Goal: Task Accomplishment & Management: Use online tool/utility

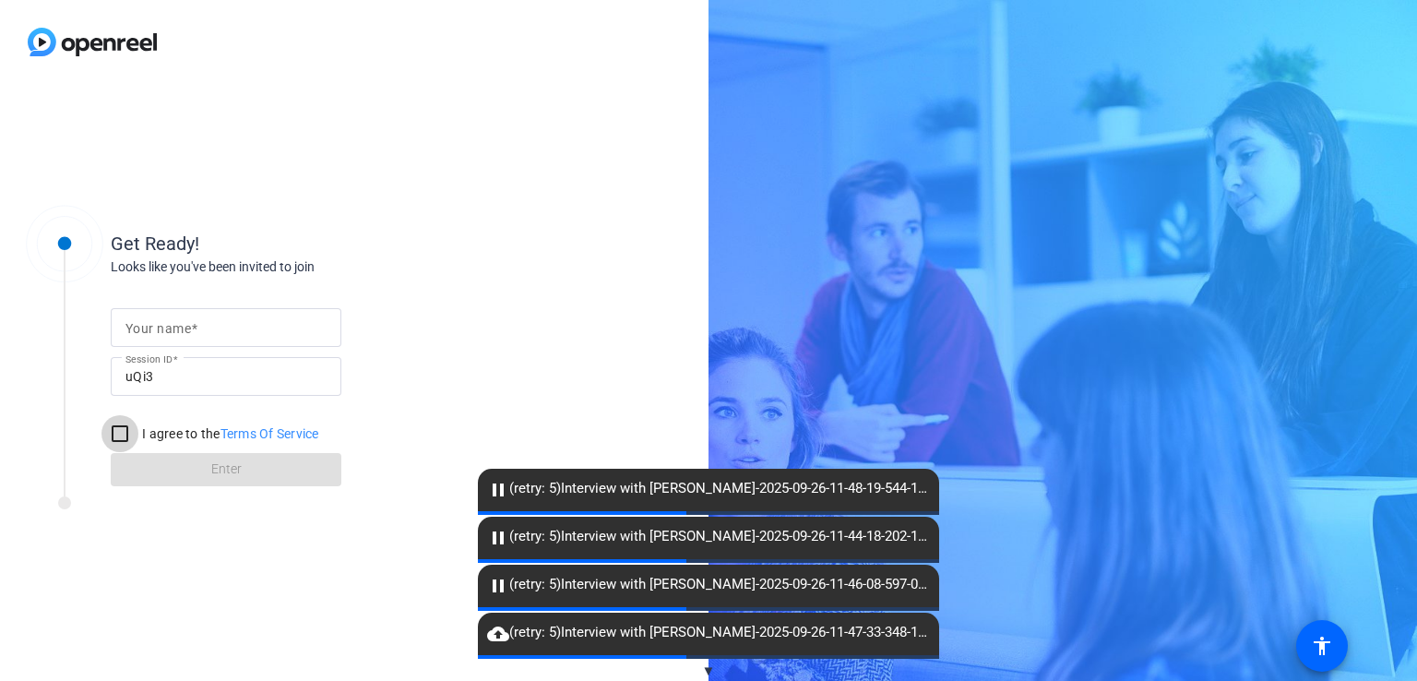
click at [129, 431] on input "I agree to the Terms Of Service" at bounding box center [119, 433] width 37 height 37
checkbox input "true"
click at [159, 325] on mat-label "Your name" at bounding box center [157, 328] width 65 height 15
click at [159, 325] on input "Your name" at bounding box center [225, 327] width 201 height 22
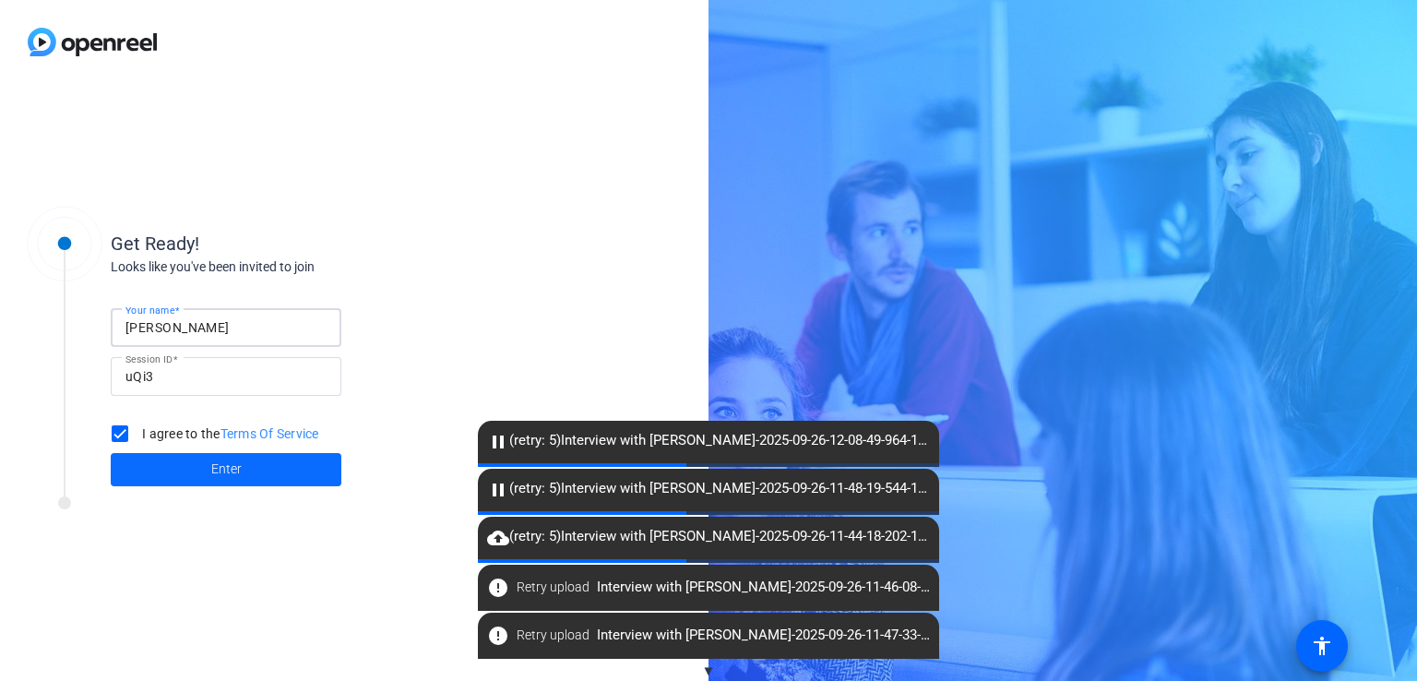
type input "athanassakos"
click at [210, 473] on span at bounding box center [226, 469] width 231 height 44
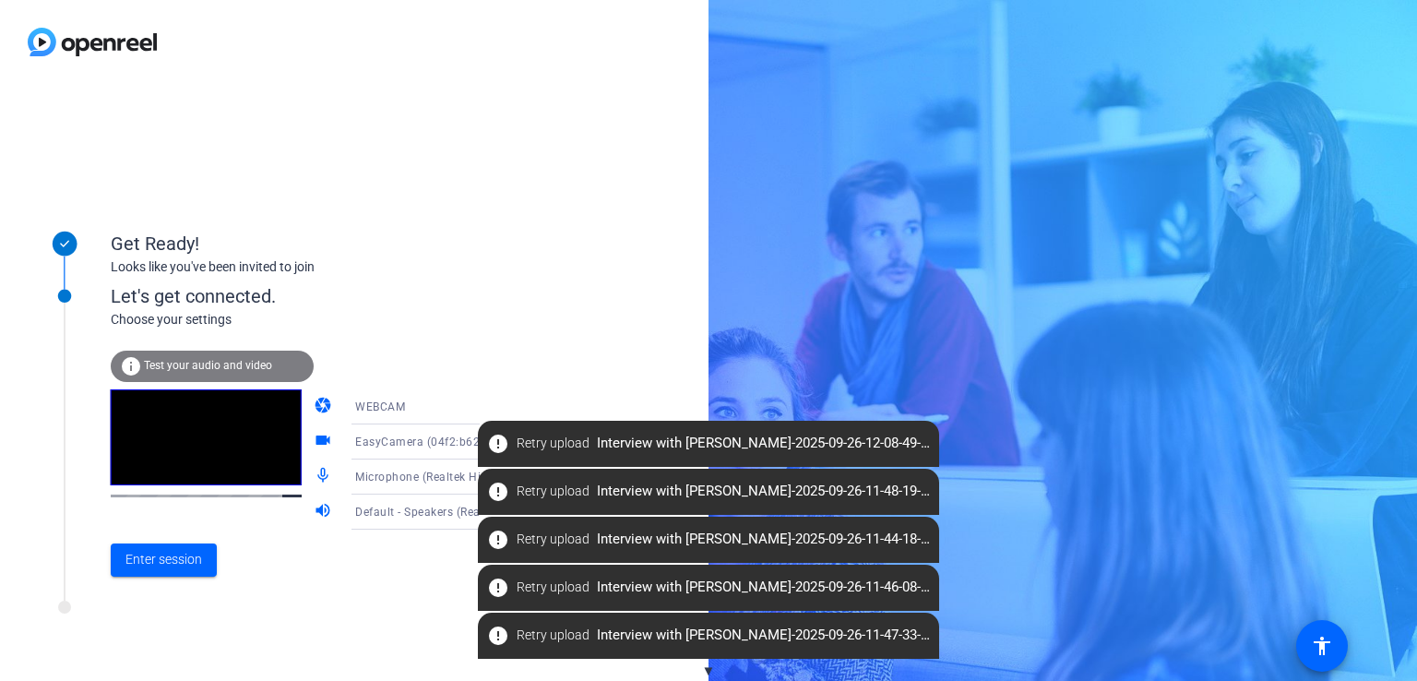
click at [487, 408] on icon at bounding box center [498, 407] width 22 height 22
click at [460, 374] on div at bounding box center [708, 340] width 1417 height 681
click at [370, 478] on span "Microphone (Realtek High Definition Audio)" at bounding box center [472, 476] width 234 height 15
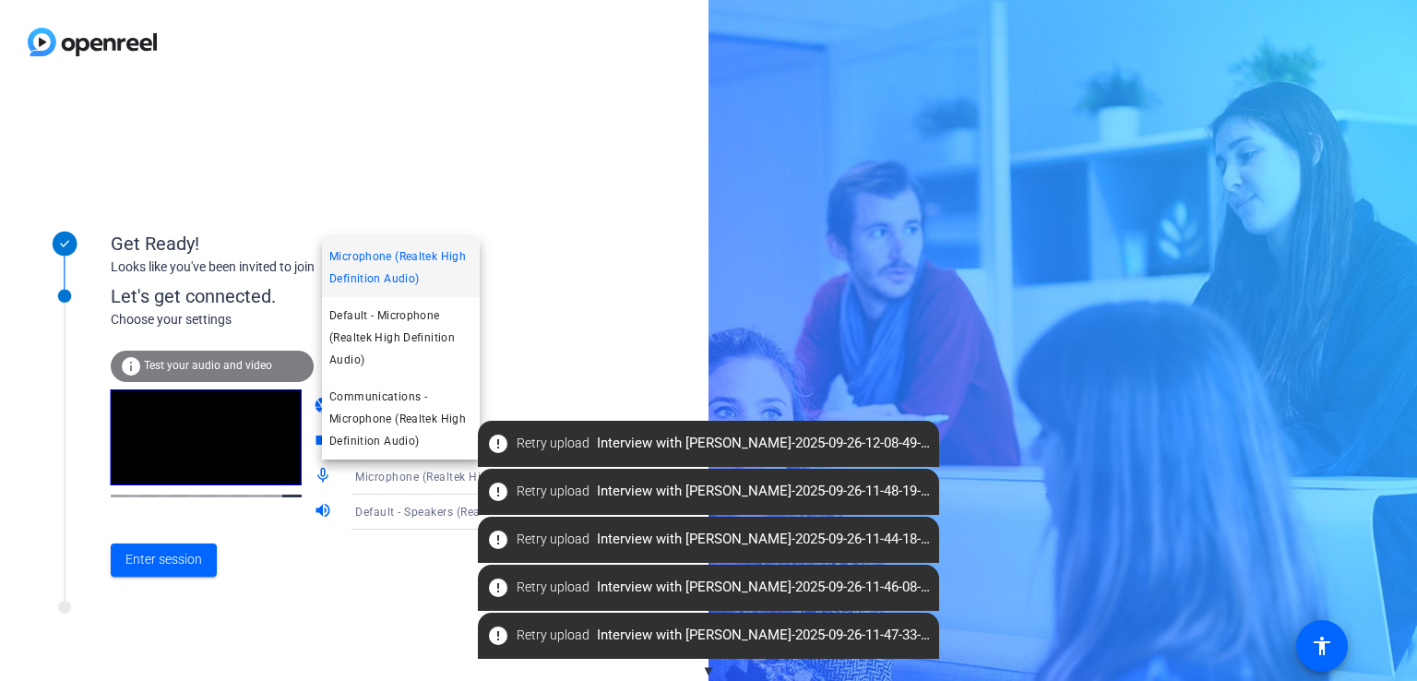
click at [364, 535] on div at bounding box center [708, 340] width 1417 height 681
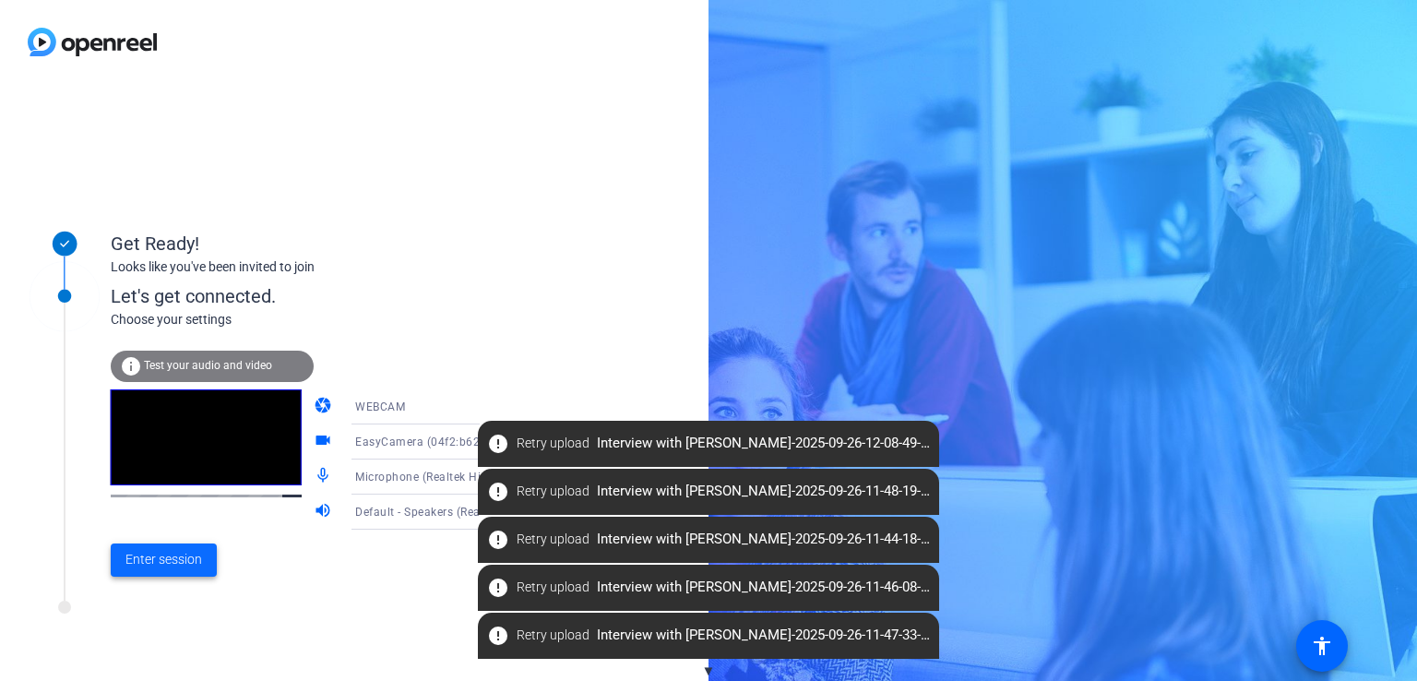
click at [181, 557] on span "Enter session" at bounding box center [163, 559] width 77 height 19
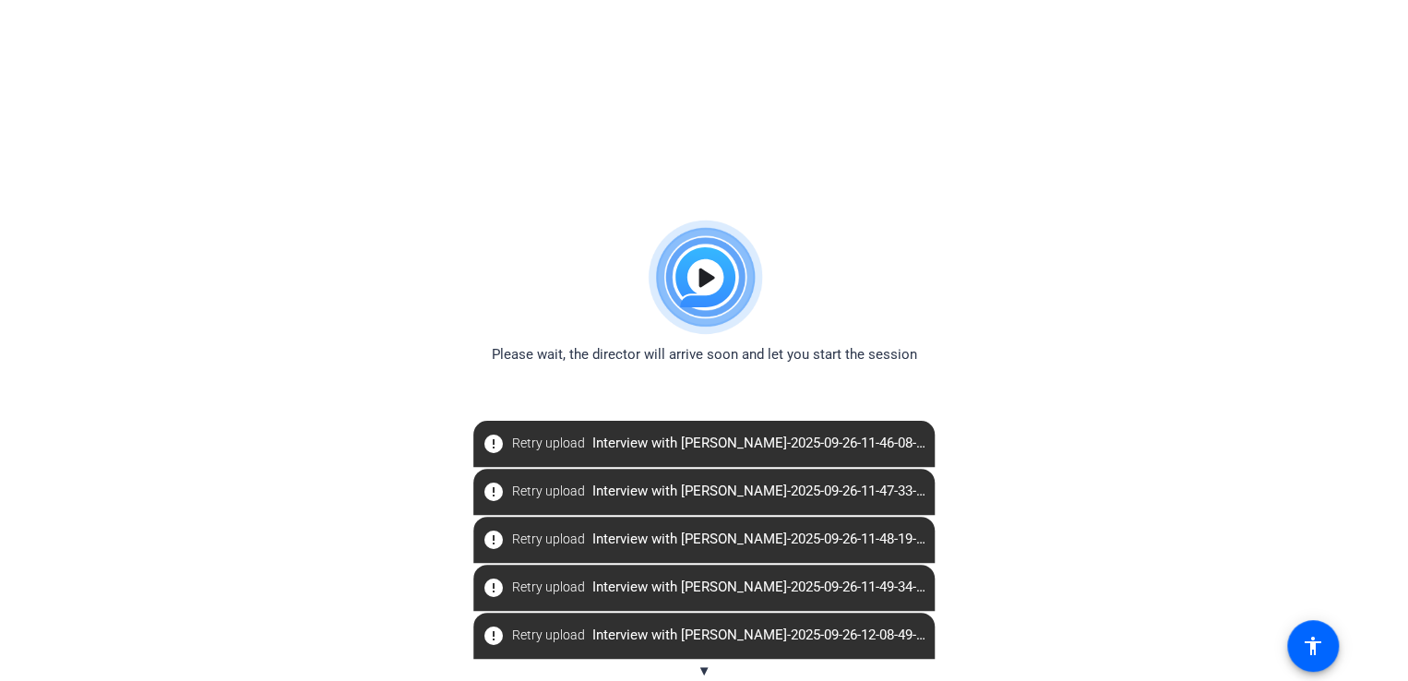
click at [707, 276] on img at bounding box center [704, 277] width 136 height 133
click at [539, 447] on span "Retry upload" at bounding box center [548, 443] width 73 height 19
